Goal: Task Accomplishment & Management: Complete application form

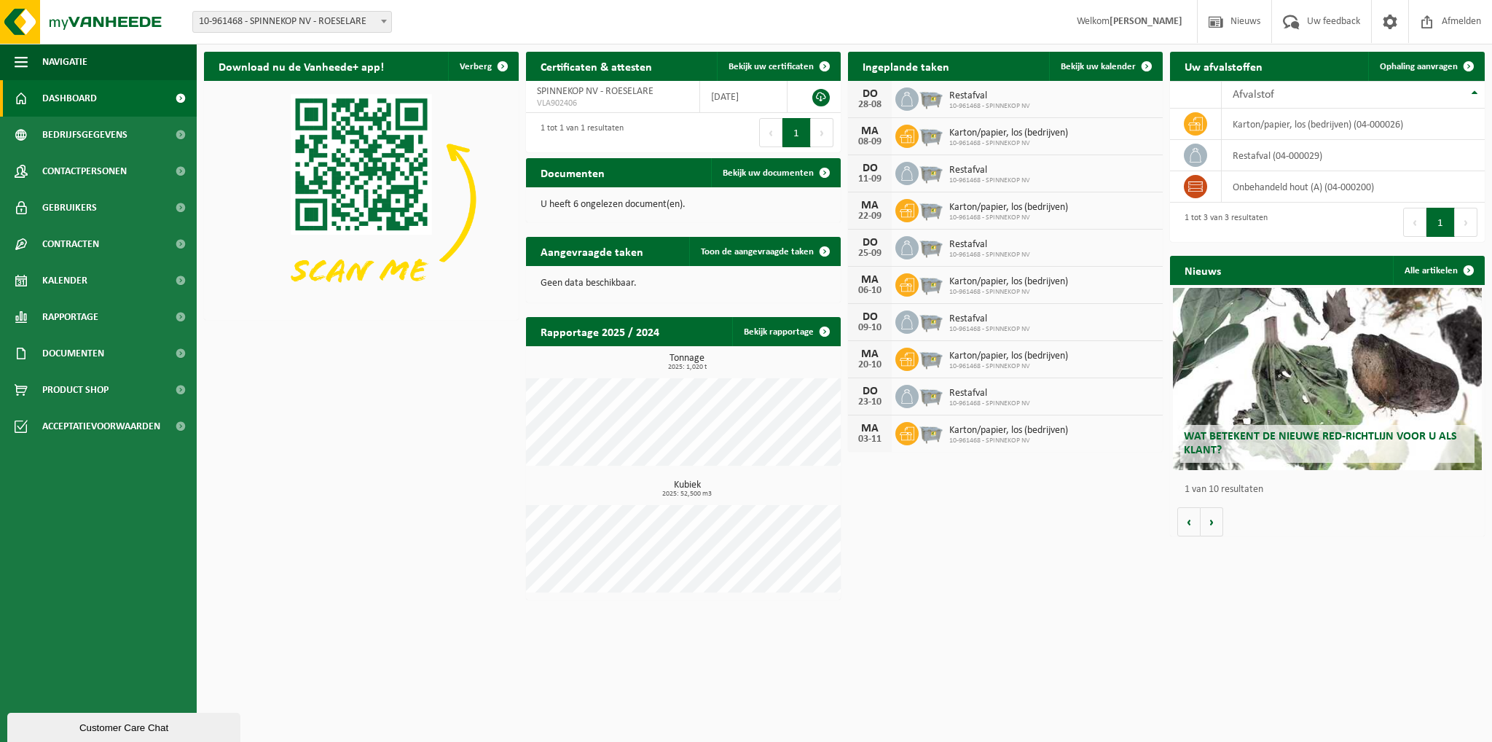
click at [923, 68] on h2 "Ingeplande taken" at bounding box center [906, 66] width 116 height 28
click at [1126, 66] on span "Bekijk uw kalender" at bounding box center [1098, 66] width 75 height 9
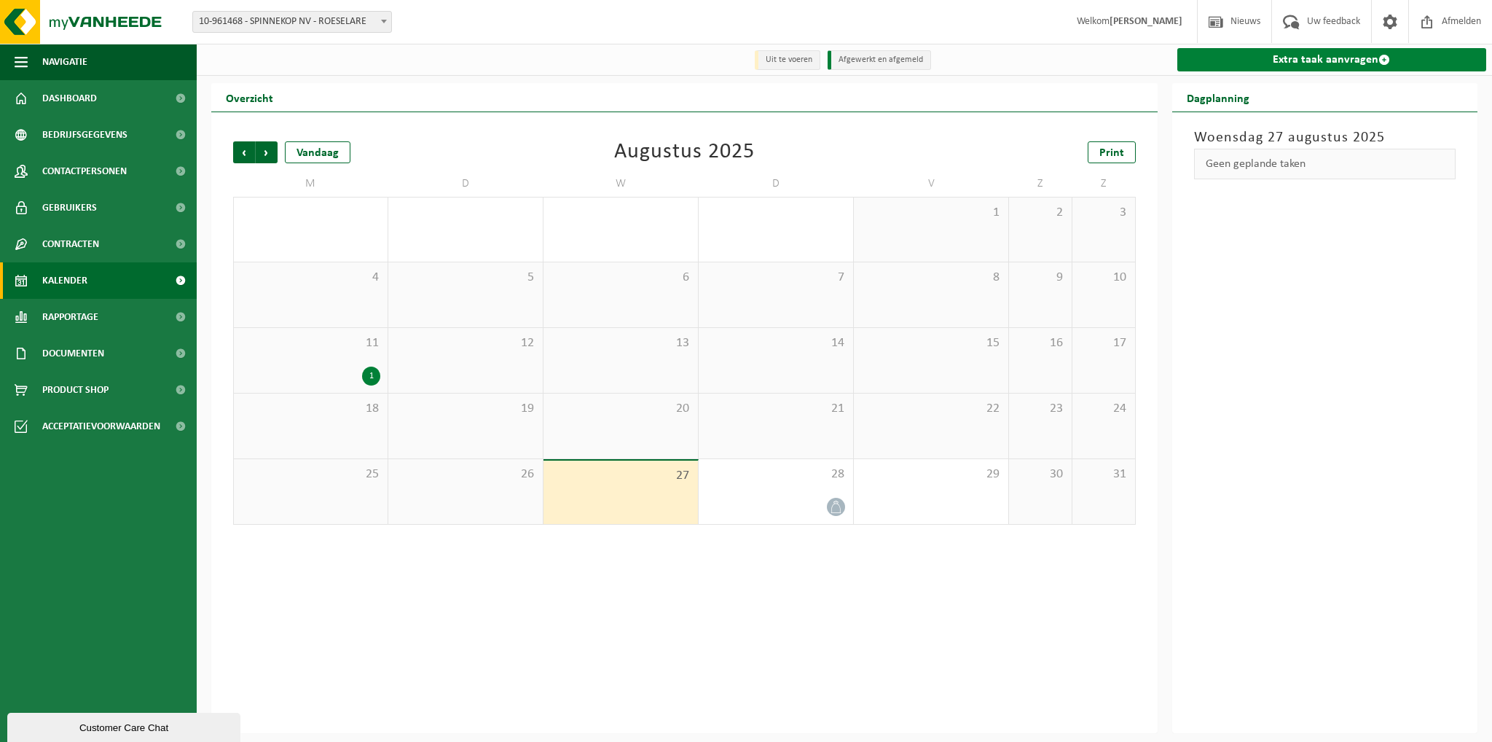
click at [1308, 58] on link "Extra taak aanvragen" at bounding box center [1332, 59] width 310 height 23
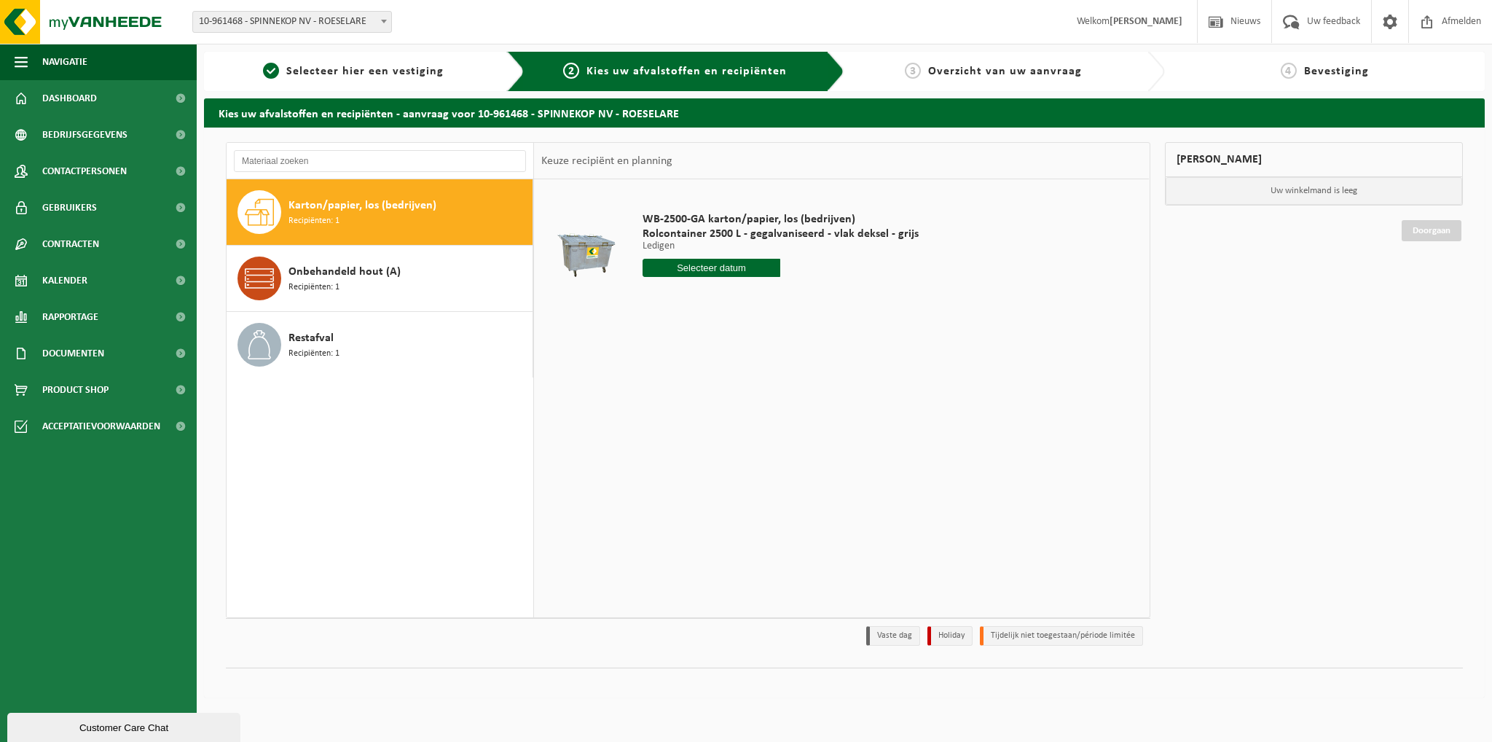
click at [739, 263] on input "text" at bounding box center [712, 268] width 138 height 18
click at [805, 300] on icon at bounding box center [807, 300] width 23 height 23
click at [656, 349] on div "1" at bounding box center [655, 350] width 25 height 23
type input "Van [DATE]"
click at [699, 321] on button "In winkelmand" at bounding box center [684, 322] width 80 height 23
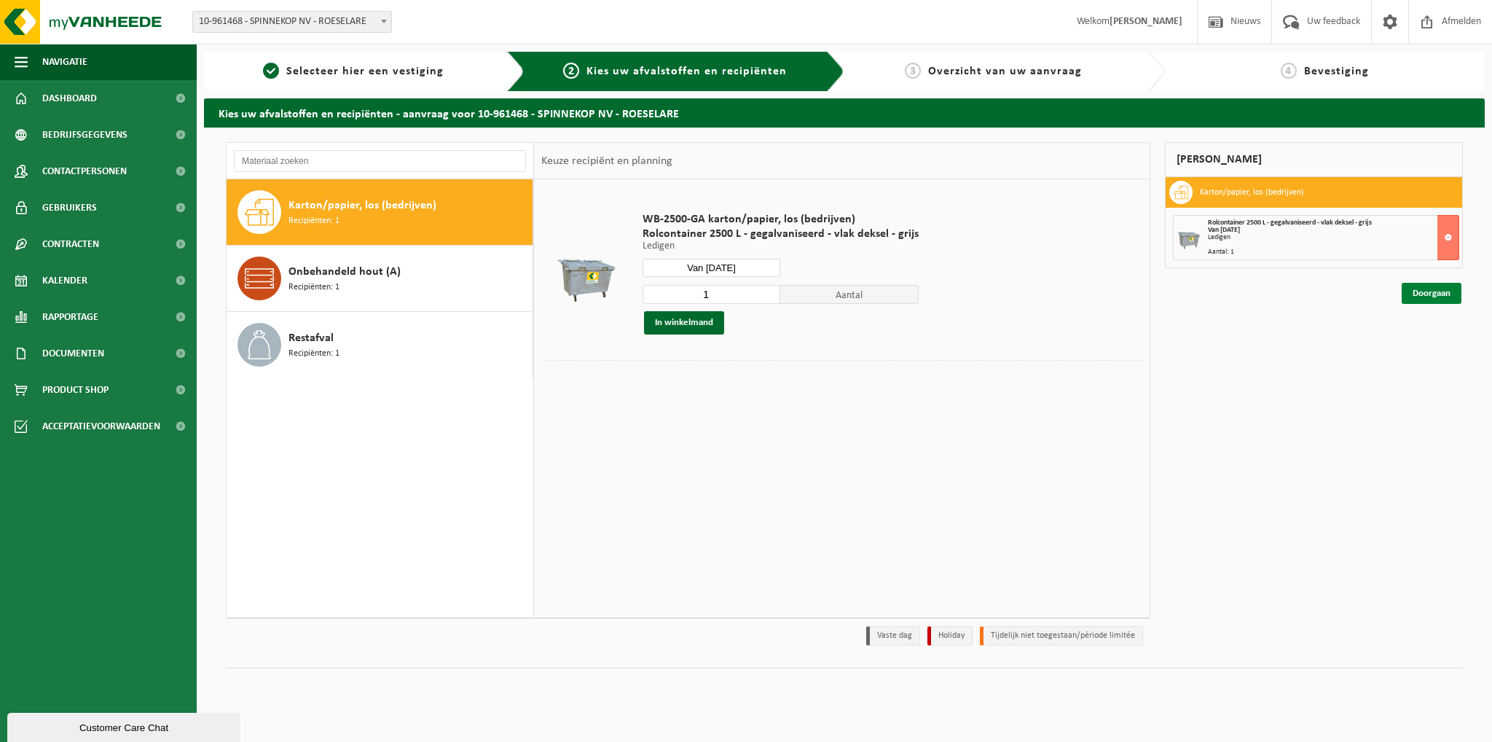
click at [1455, 293] on link "Doorgaan" at bounding box center [1432, 293] width 60 height 21
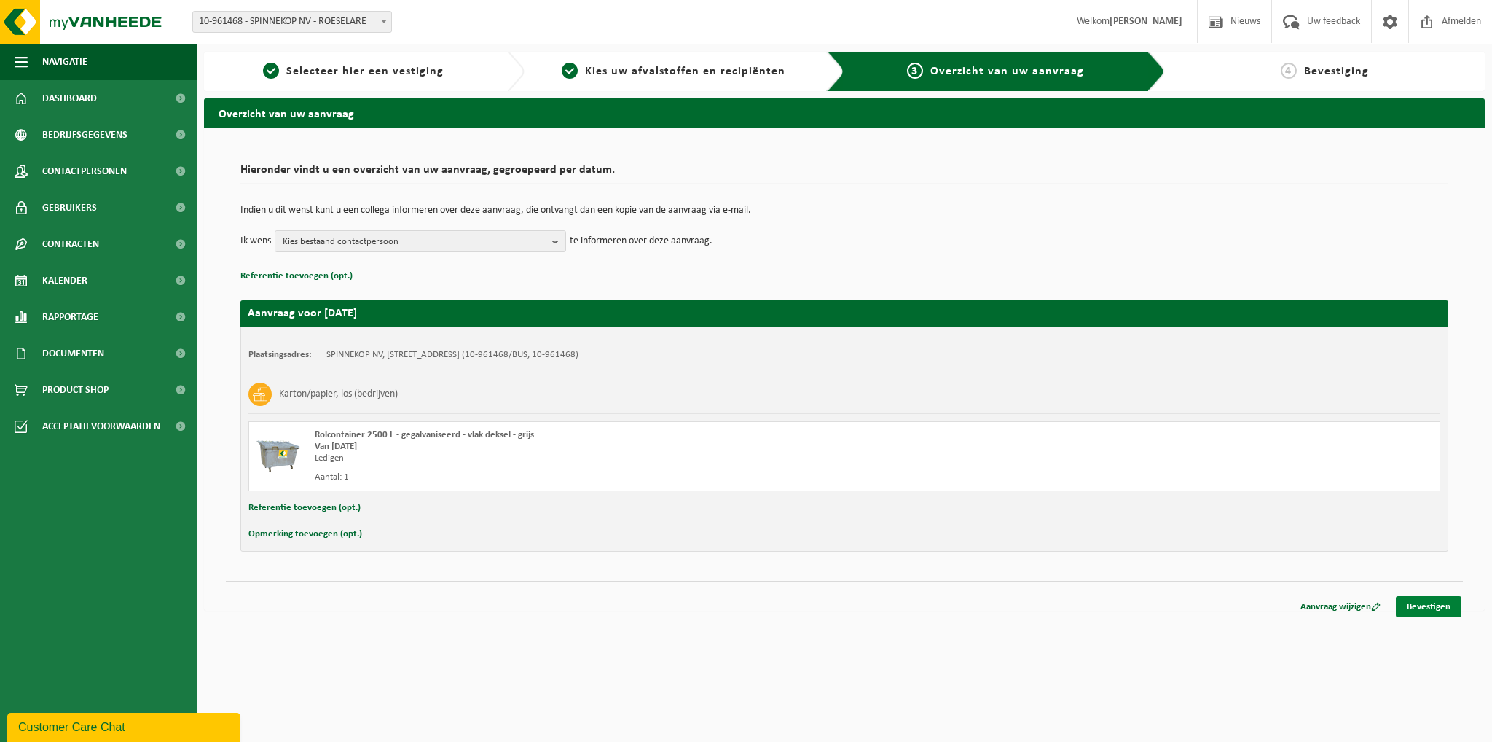
click at [1450, 596] on link "Bevestigen" at bounding box center [1429, 606] width 66 height 21
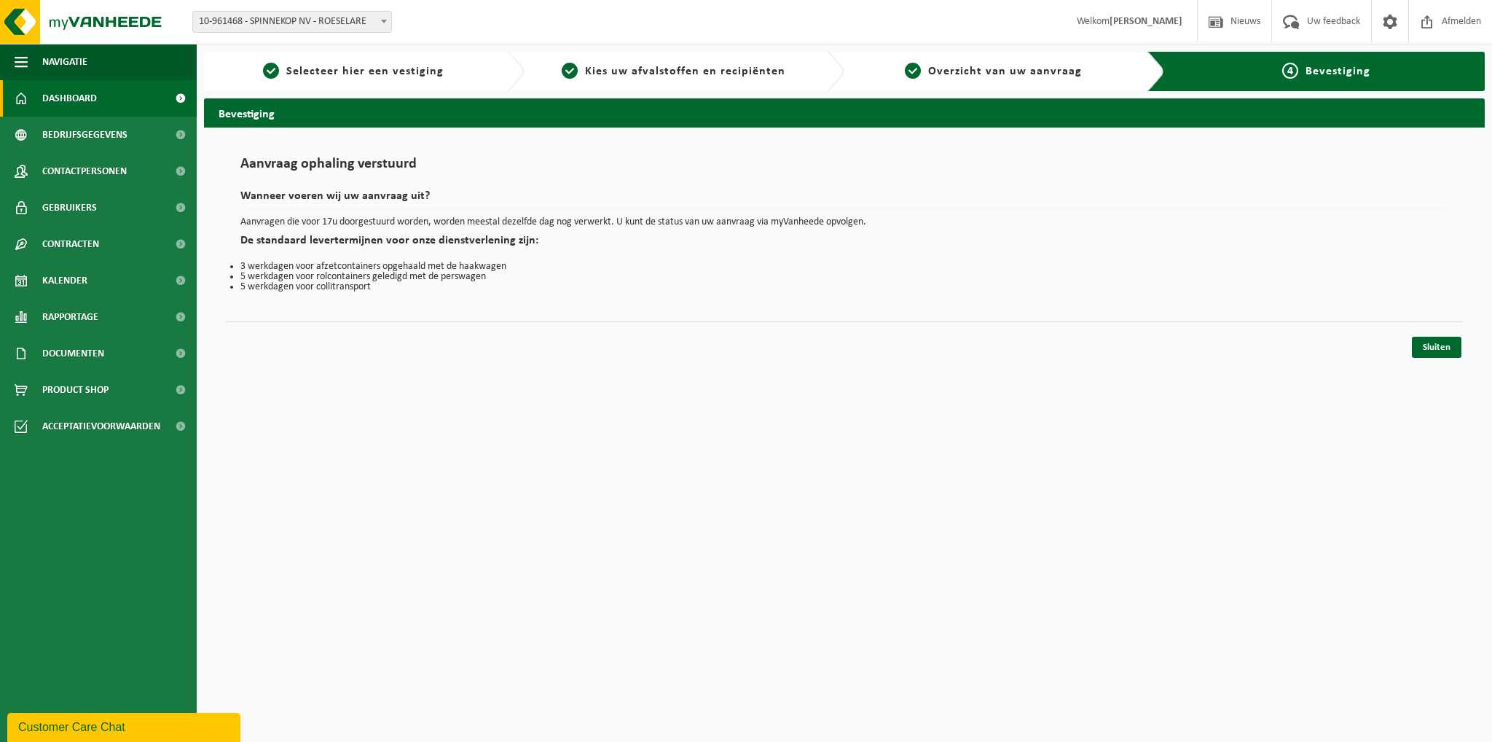
click at [85, 98] on span "Dashboard" at bounding box center [69, 98] width 55 height 36
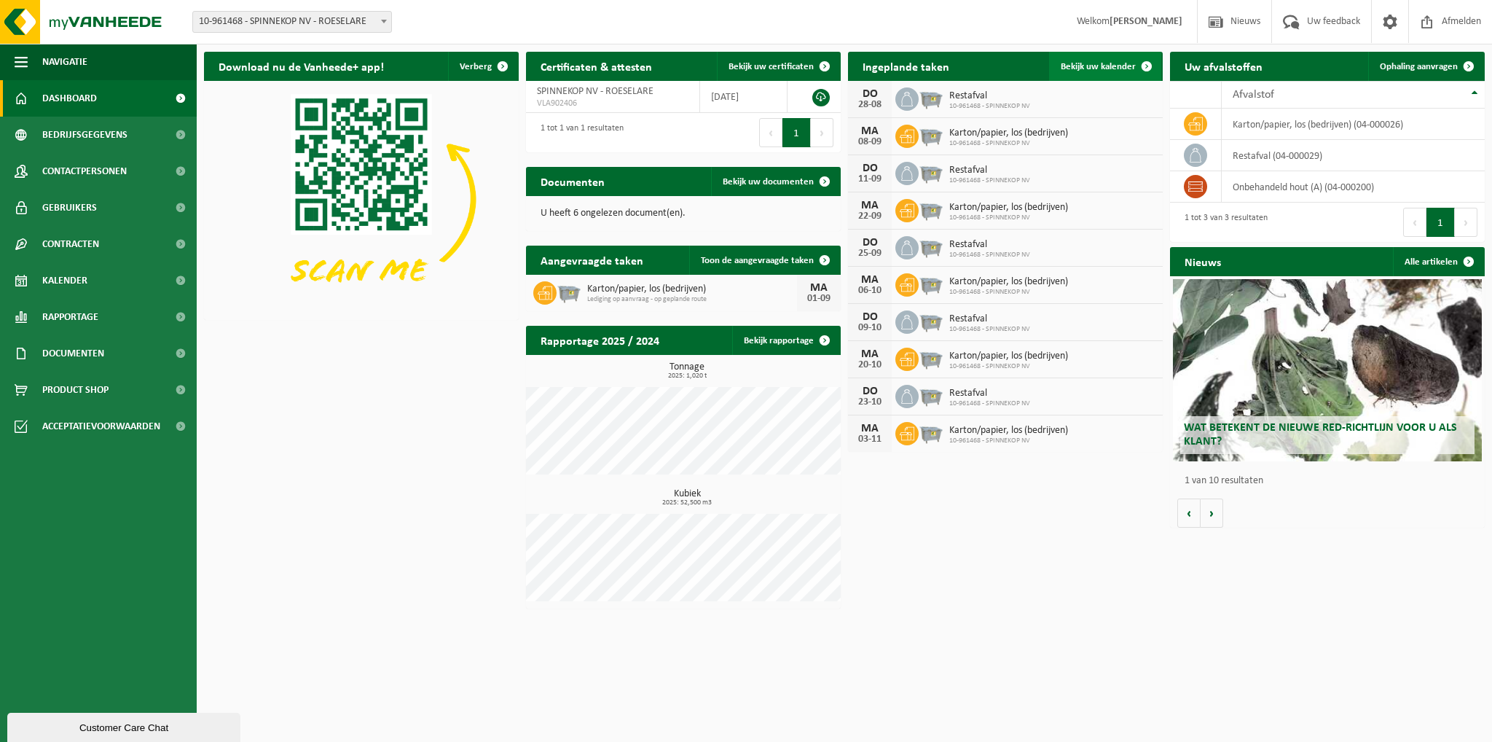
click at [1110, 62] on span "Bekijk uw kalender" at bounding box center [1098, 66] width 75 height 9
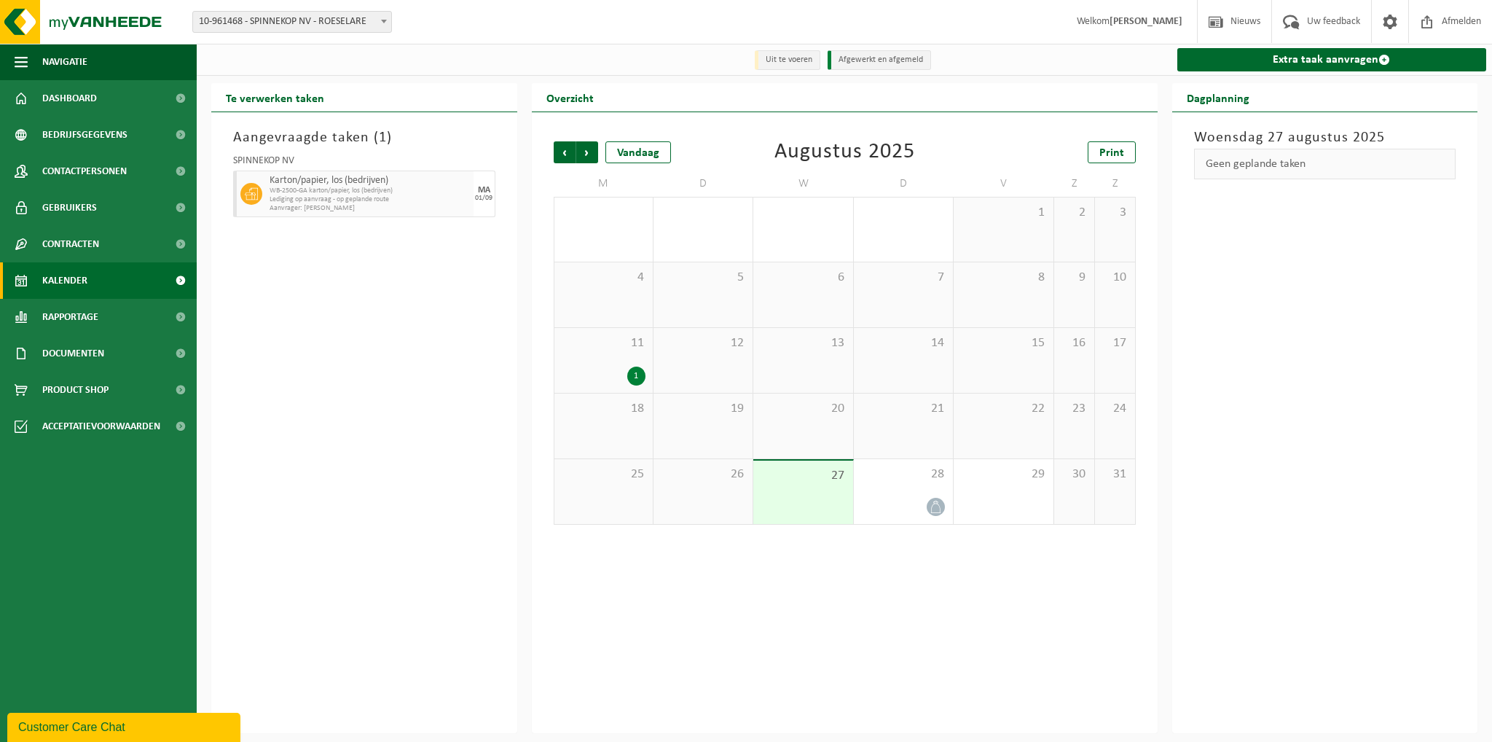
drag, startPoint x: 930, startPoint y: 496, endPoint x: 975, endPoint y: 411, distance: 96.1
click at [932, 496] on div "28" at bounding box center [903, 491] width 99 height 65
click at [584, 149] on span "Volgende" at bounding box center [587, 152] width 22 height 22
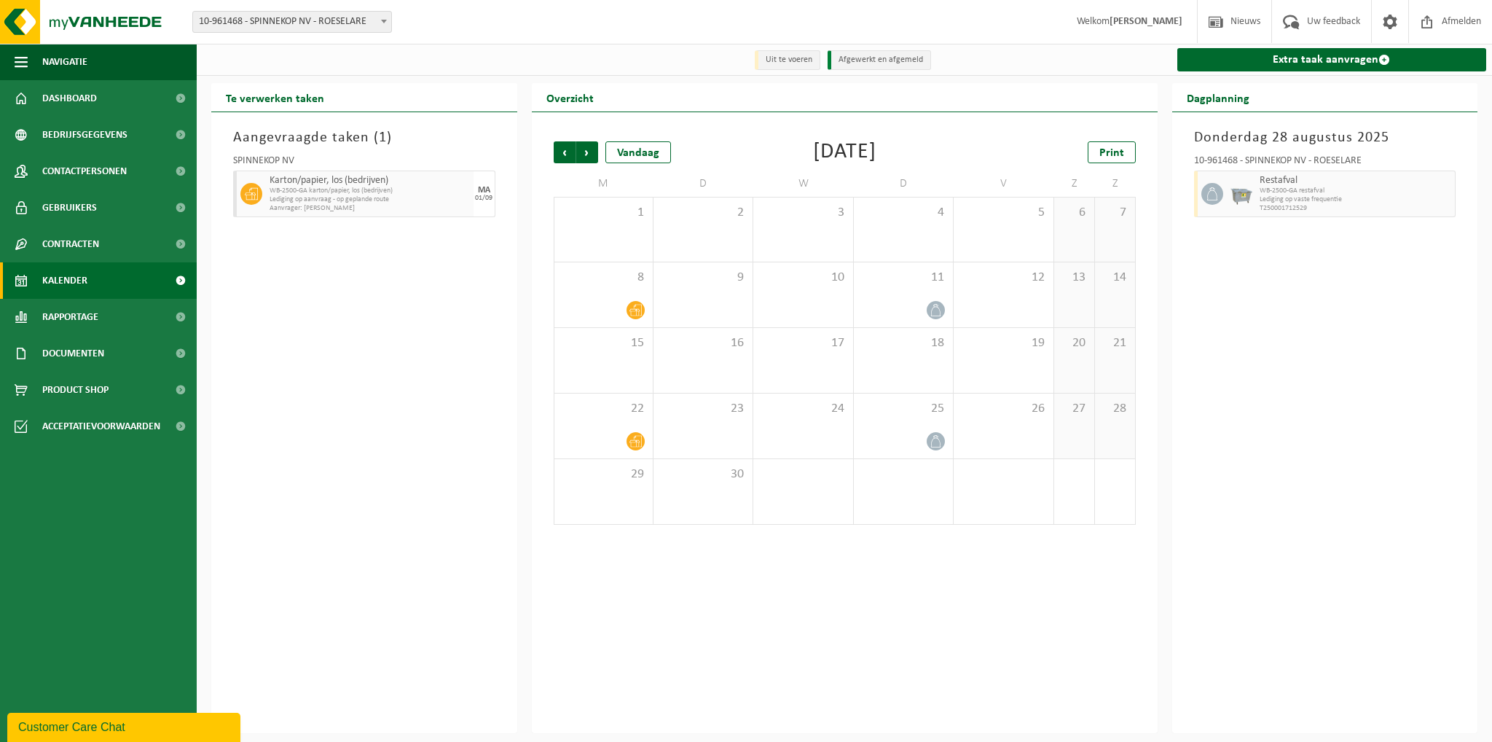
click at [1194, 540] on div "[DATE] 10-961468 - SPINNEKOP NV - ROESELARE Restafval WB-2500-GA restafval Ledi…" at bounding box center [1325, 422] width 306 height 621
click at [1387, 551] on div "[DATE] 10-961468 - SPINNEKOP NV - ROESELARE Restafval WB-2500-GA restafval Ledi…" at bounding box center [1325, 422] width 306 height 621
